Goal: Information Seeking & Learning: Learn about a topic

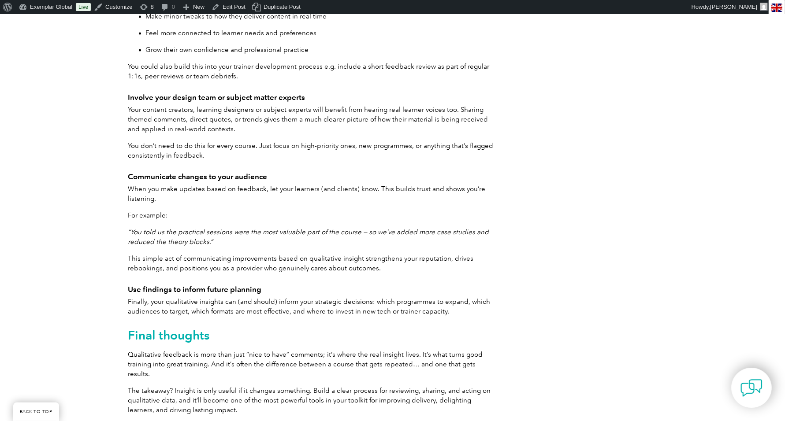
scroll to position [4854, 0]
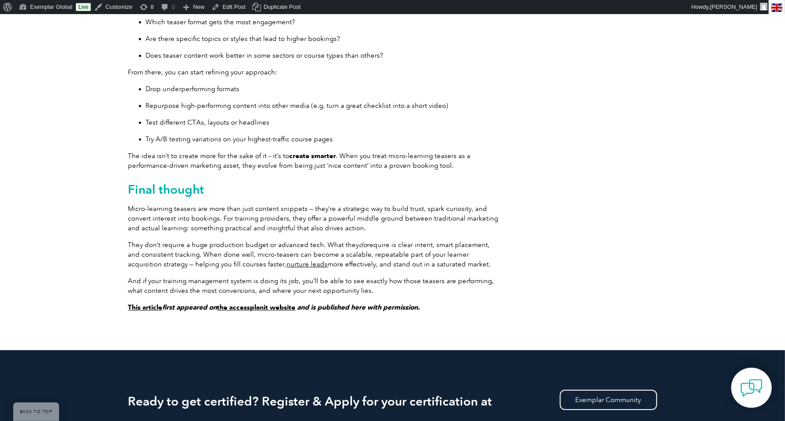
scroll to position [2503, 0]
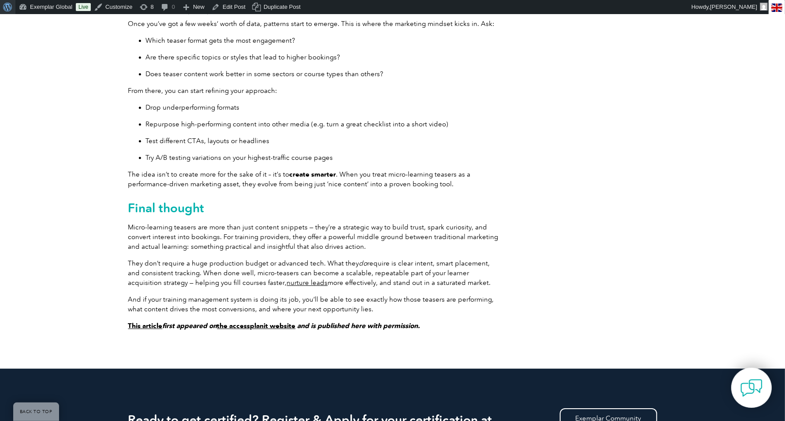
click at [9, 7] on span "Toolbar" at bounding box center [6, 6] width 7 height 12
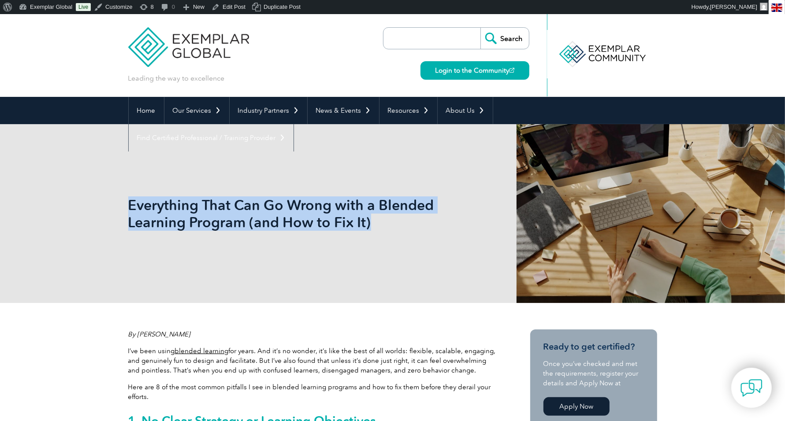
drag, startPoint x: 128, startPoint y: 203, endPoint x: 393, endPoint y: 217, distance: 265.6
click at [393, 217] on h1 "Everything That Can Go Wrong with a Blended Learning Program (and How to Fix It)" at bounding box center [297, 214] width 338 height 34
copy h1 "Everything That Can Go Wrong with a Blended Learning Program (and How to Fix It)"
click at [605, 211] on div "Everything That Can Go Wrong with a Blended Learning Program (and How to Fix It)" at bounding box center [392, 213] width 529 height 179
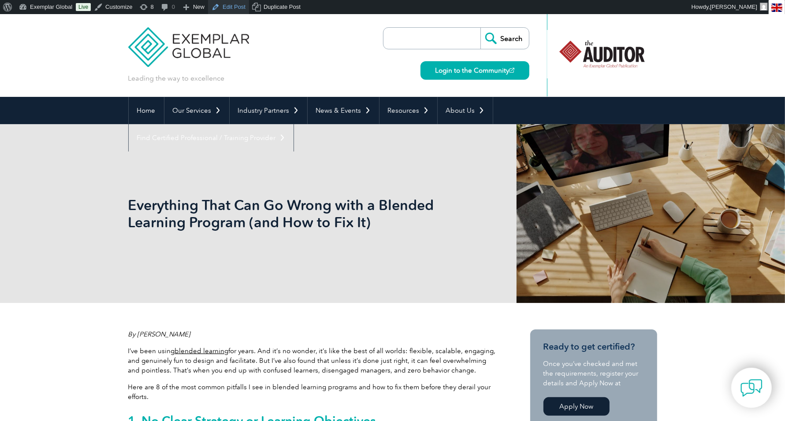
click at [230, 9] on link "Edit Post" at bounding box center [228, 7] width 41 height 14
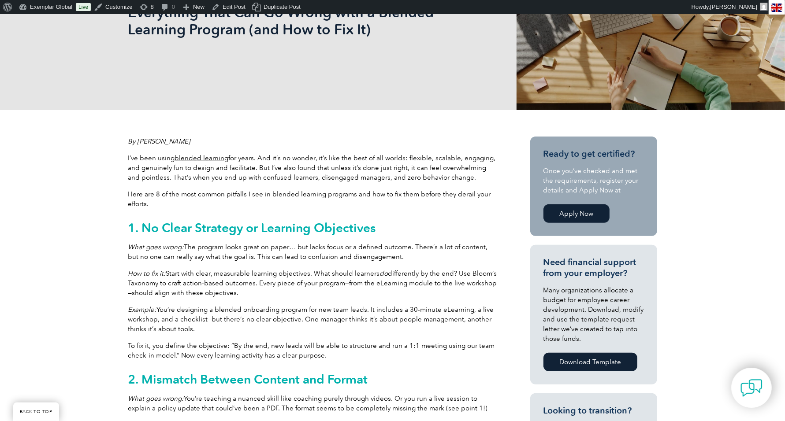
scroll to position [195, 0]
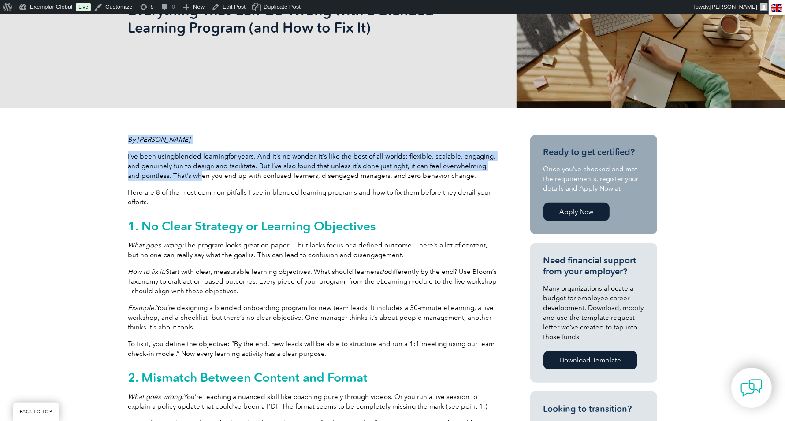
drag, startPoint x: 119, startPoint y: 152, endPoint x: 181, endPoint y: 178, distance: 67.3
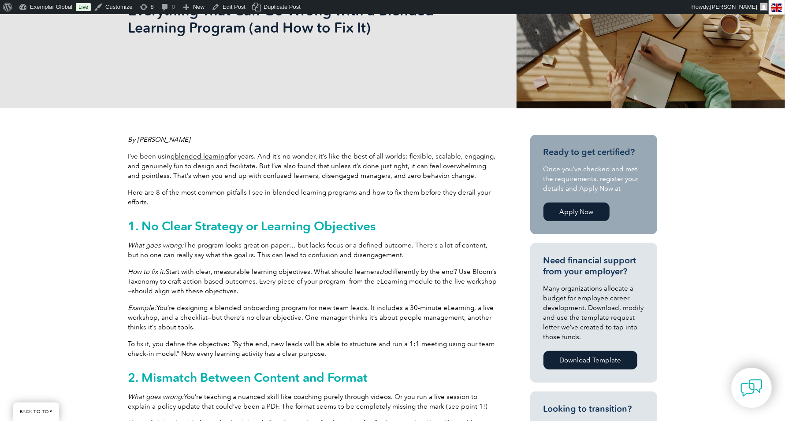
click at [179, 197] on p "Here are 8 of the most common pitfalls I see in blended learning programs and h…" at bounding box center [313, 197] width 370 height 19
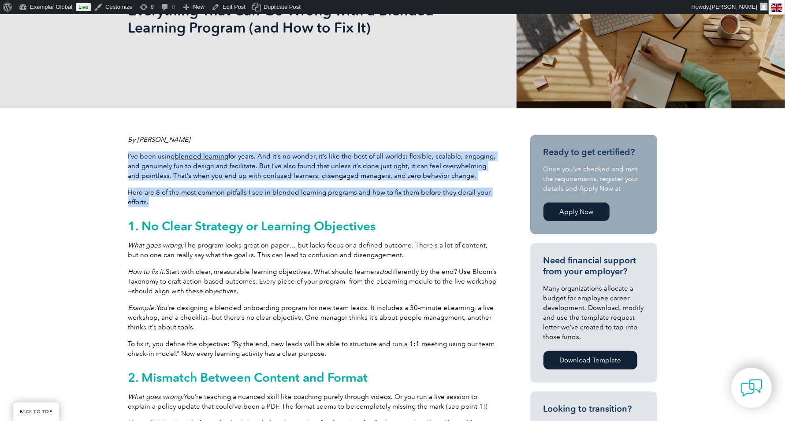
drag, startPoint x: 169, startPoint y: 204, endPoint x: 128, endPoint y: 157, distance: 61.8
copy div "I’ve been using blended learning for years. And it’s no wonder, it’s like the b…"
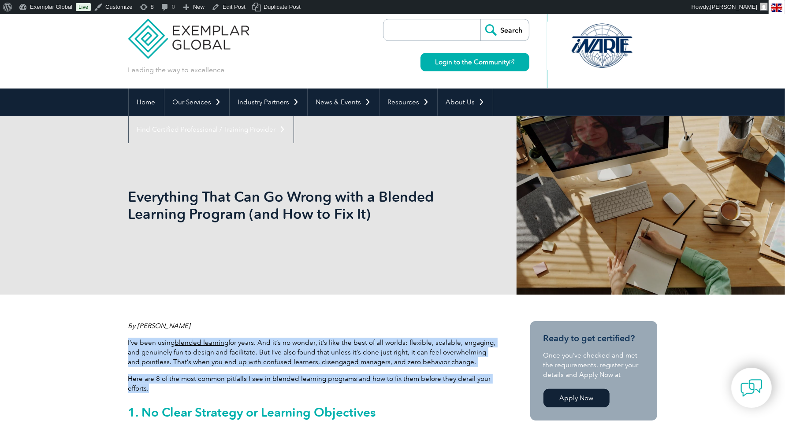
scroll to position [0, 0]
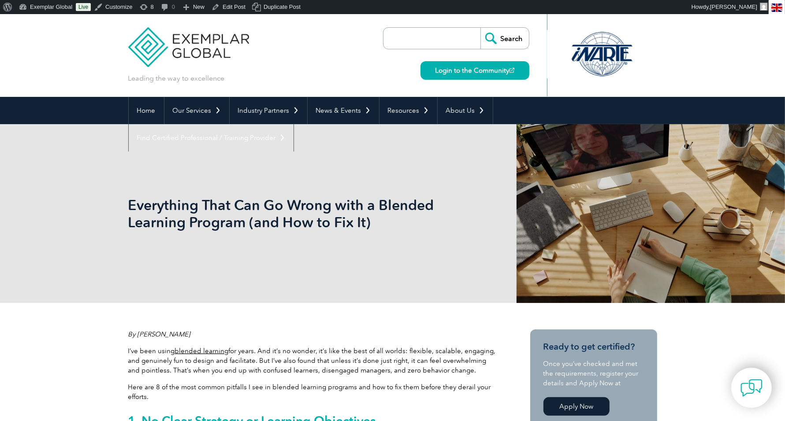
click at [419, 37] on input "search" at bounding box center [434, 38] width 93 height 21
type input "2025 expo"
click at [493, 39] on input "Search" at bounding box center [504, 38] width 48 height 21
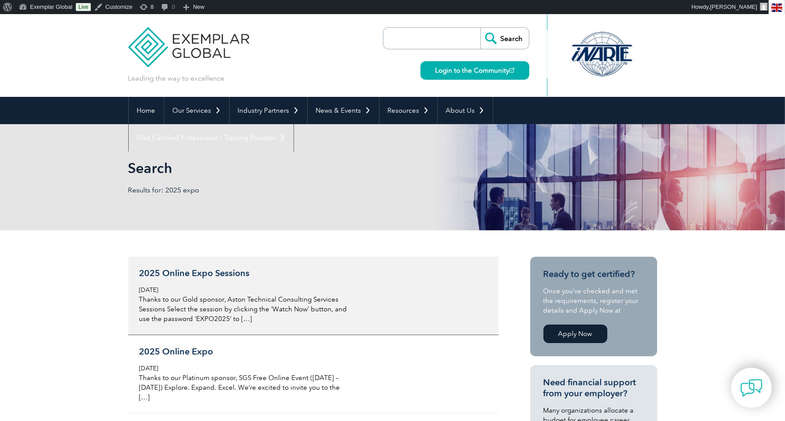
click at [221, 275] on h3 "2025 Online Expo Sessions" at bounding box center [243, 273] width 209 height 11
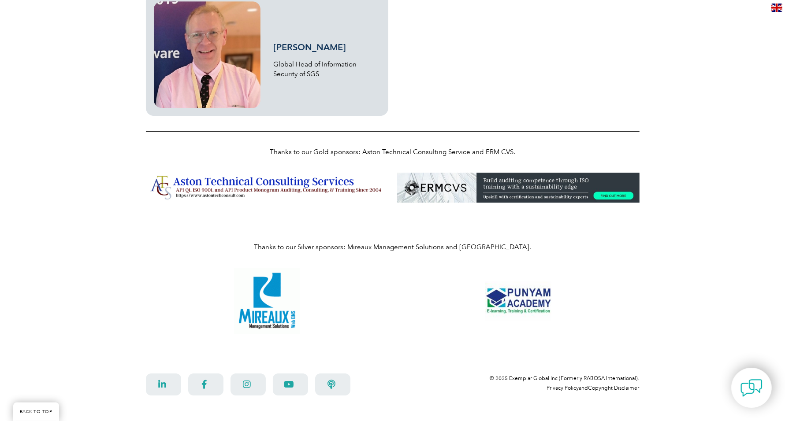
scroll to position [2542, 0]
